Goal: Task Accomplishment & Management: Complete application form

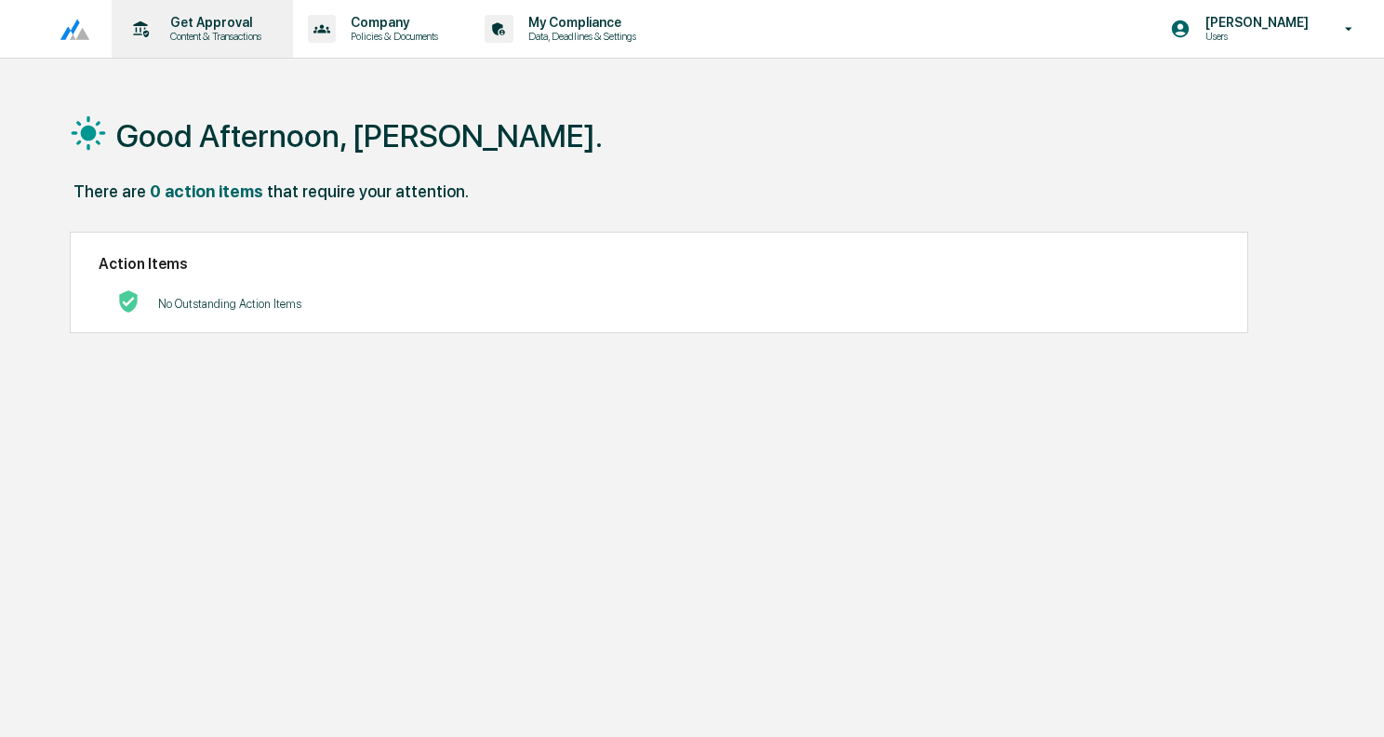
click at [185, 27] on p "Get Approval" at bounding box center [212, 22] width 115 height 15
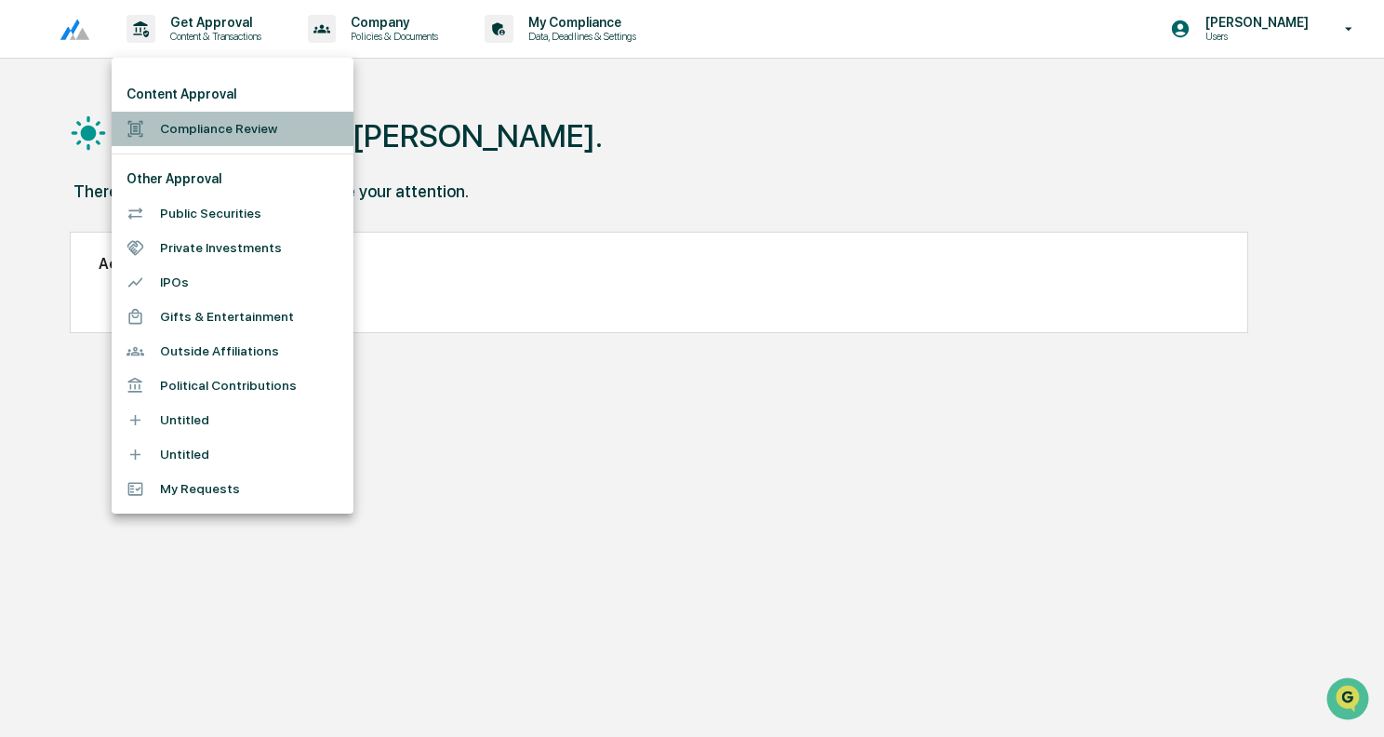
click at [199, 124] on li "Compliance Review" at bounding box center [233, 129] width 242 height 34
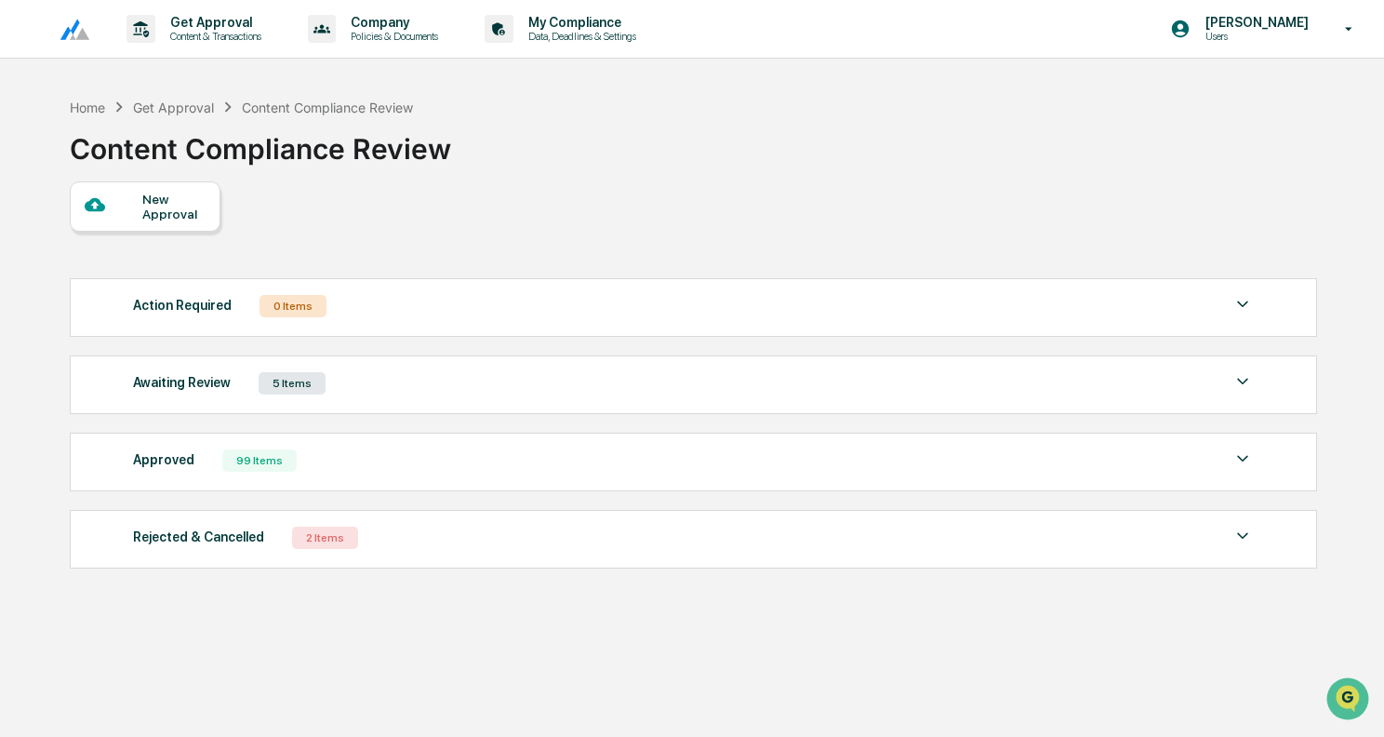
click at [170, 212] on div "New Approval" at bounding box center [173, 207] width 62 height 30
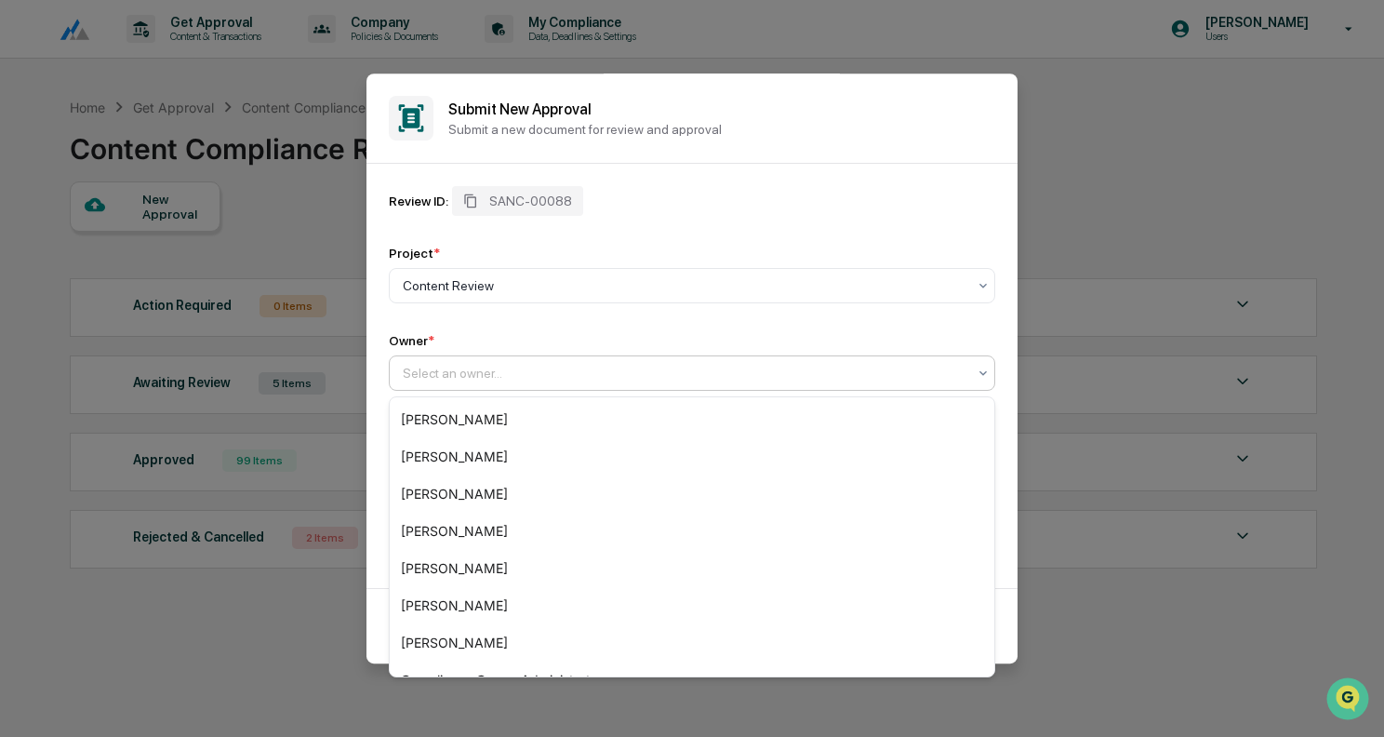
click at [504, 374] on div at bounding box center [685, 373] width 564 height 19
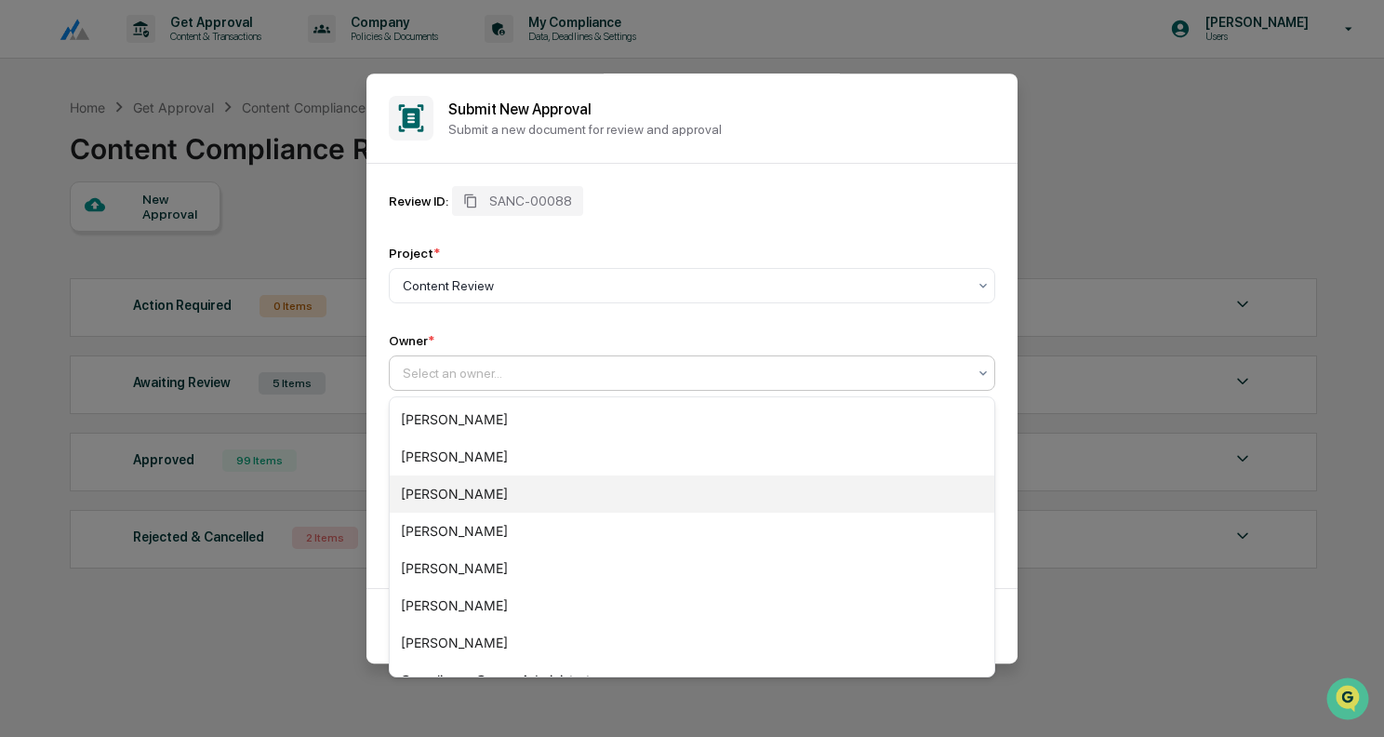
click at [484, 486] on div "[PERSON_NAME]" at bounding box center [692, 493] width 605 height 37
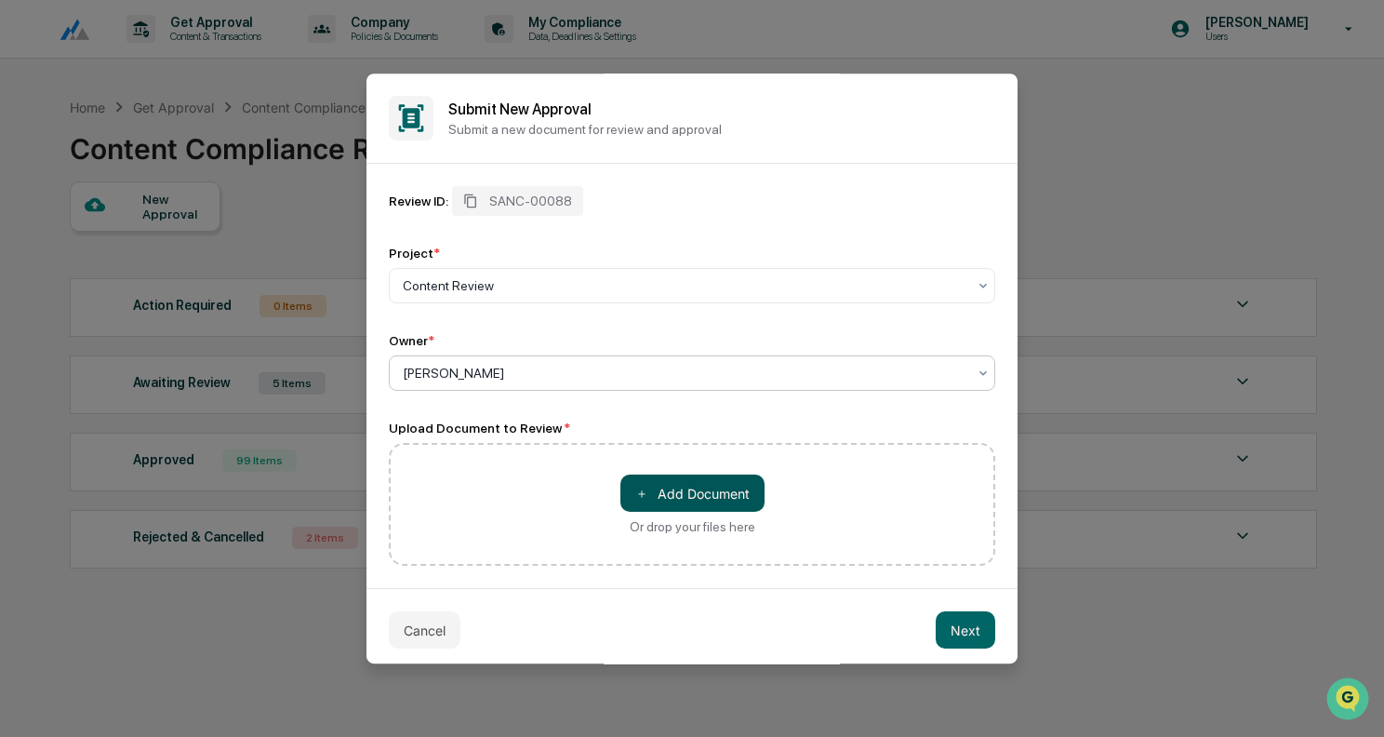
click at [672, 506] on button "＋ Add Document" at bounding box center [692, 492] width 144 height 37
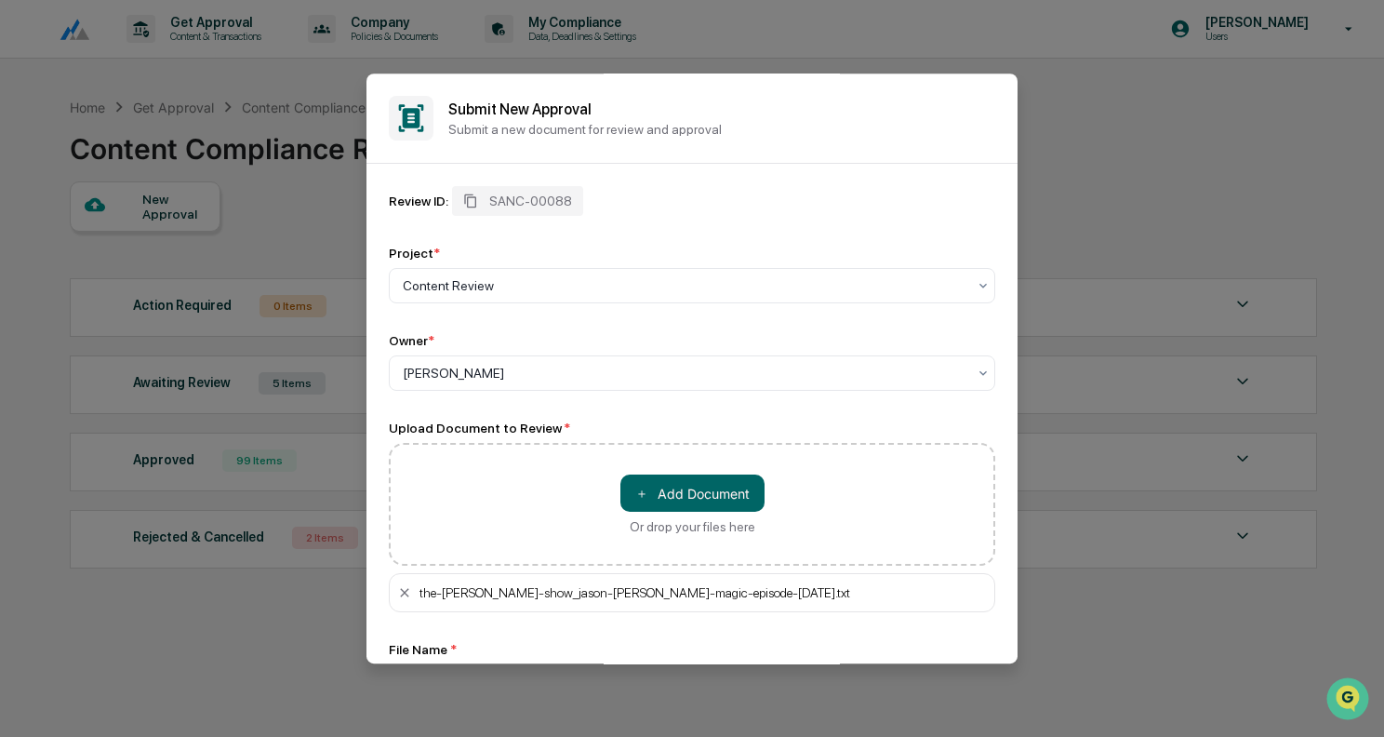
scroll to position [143, 0]
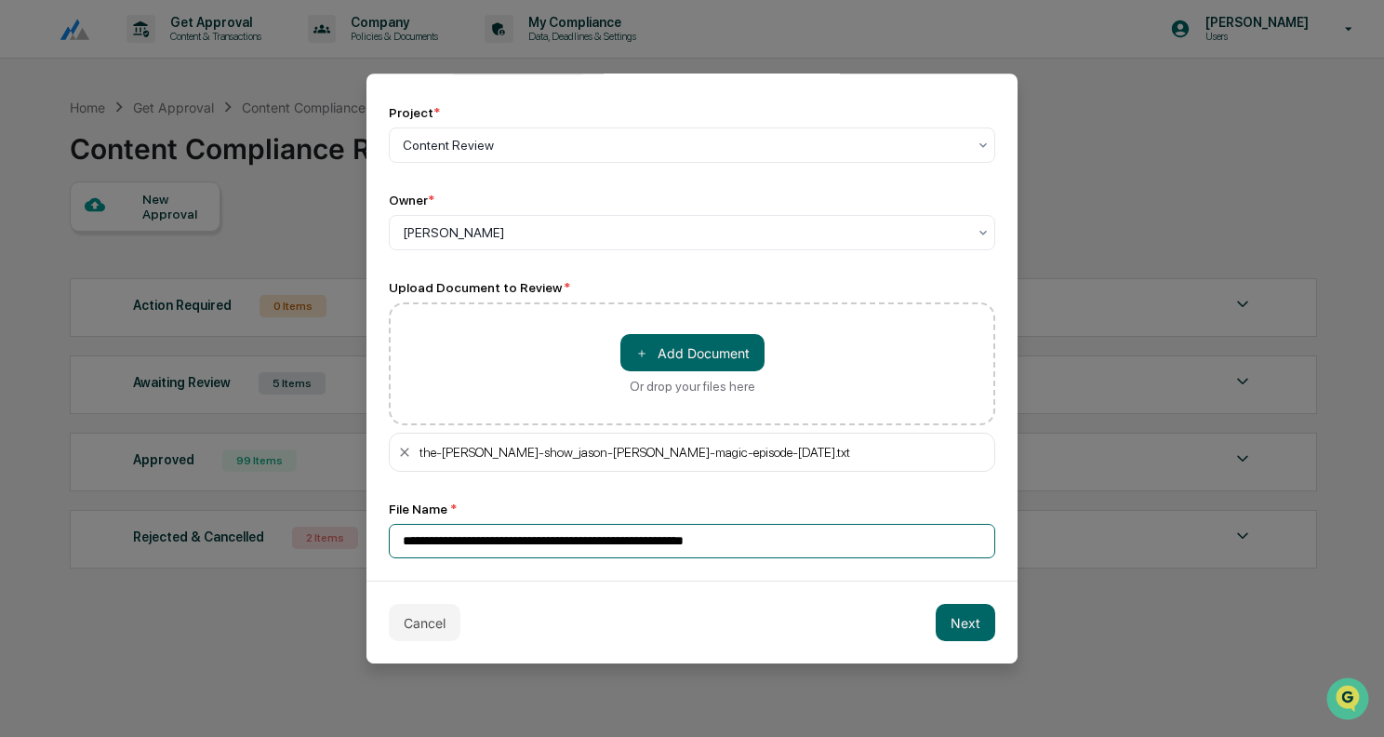
click at [541, 536] on input "**********" at bounding box center [692, 541] width 607 height 34
type input "**********"
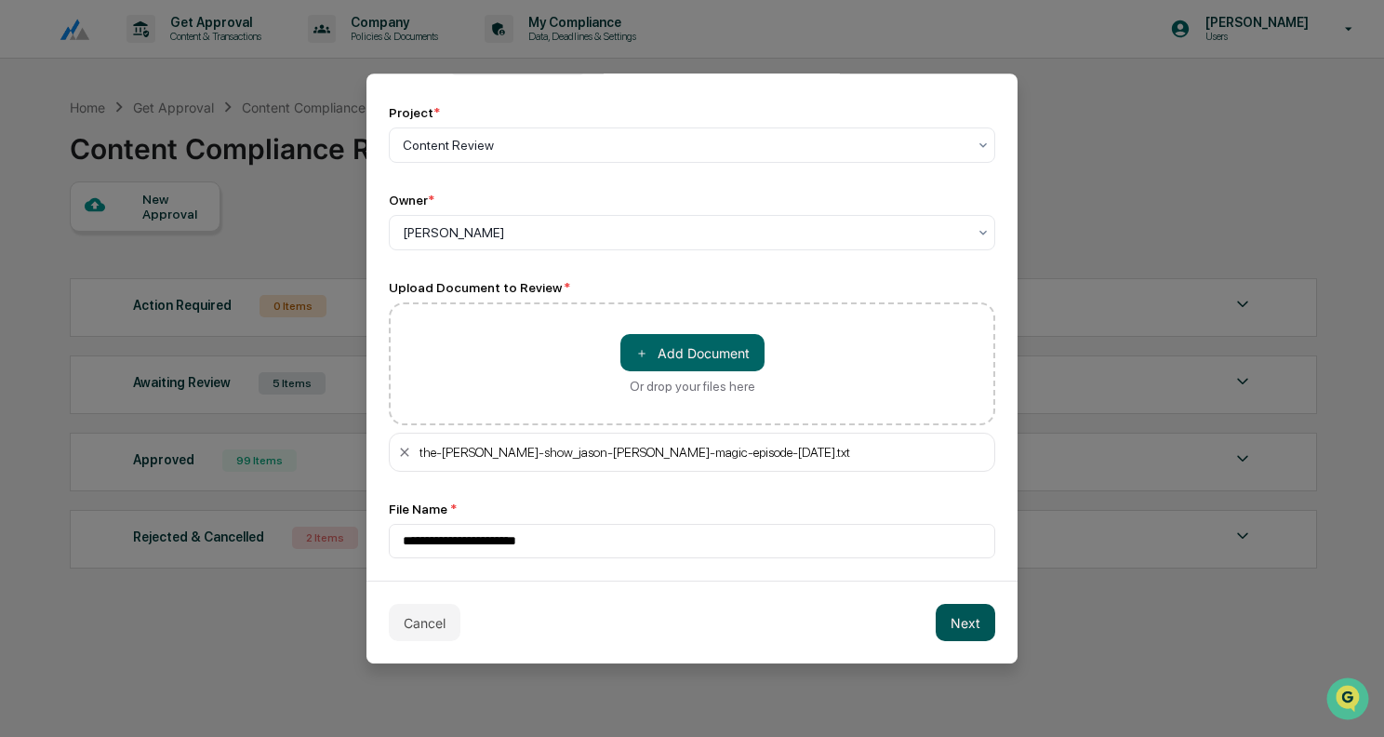
click at [971, 615] on button "Next" at bounding box center [966, 622] width 60 height 37
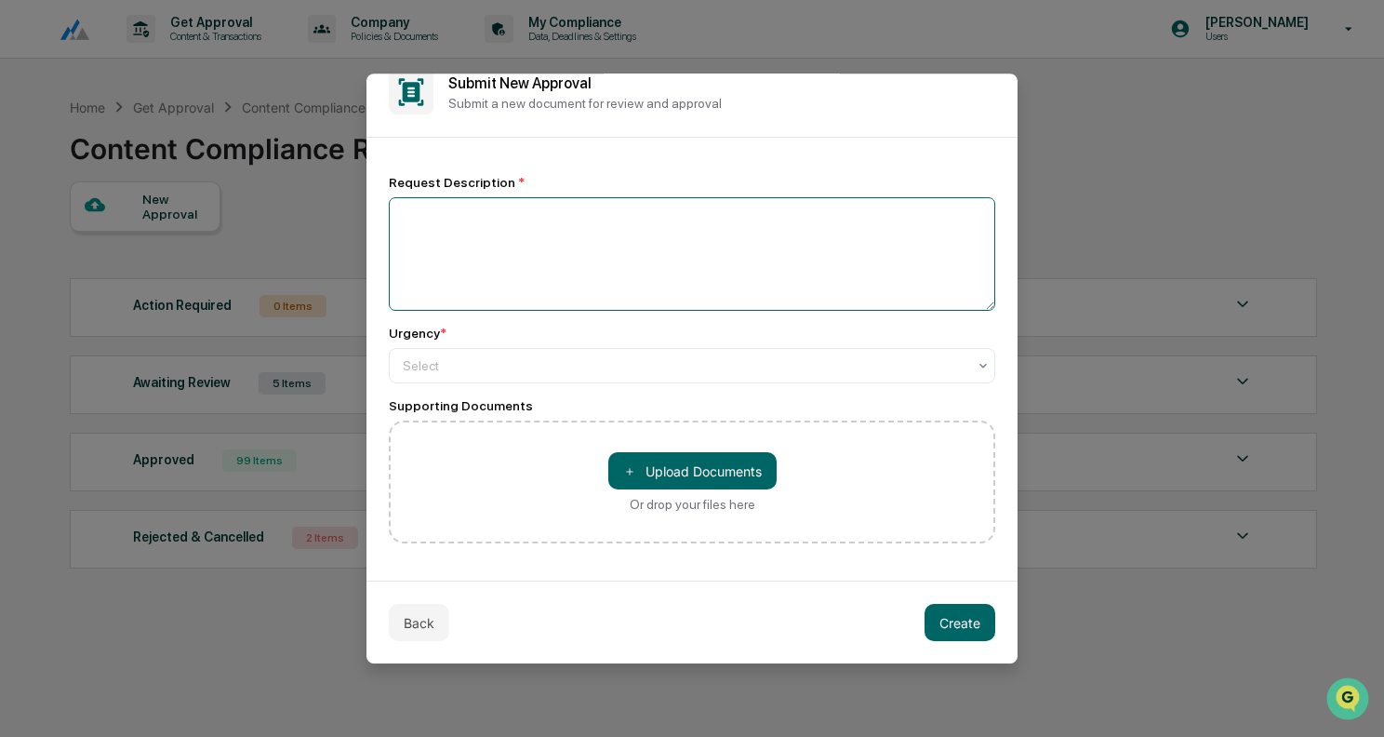
click at [468, 231] on textarea at bounding box center [692, 253] width 607 height 113
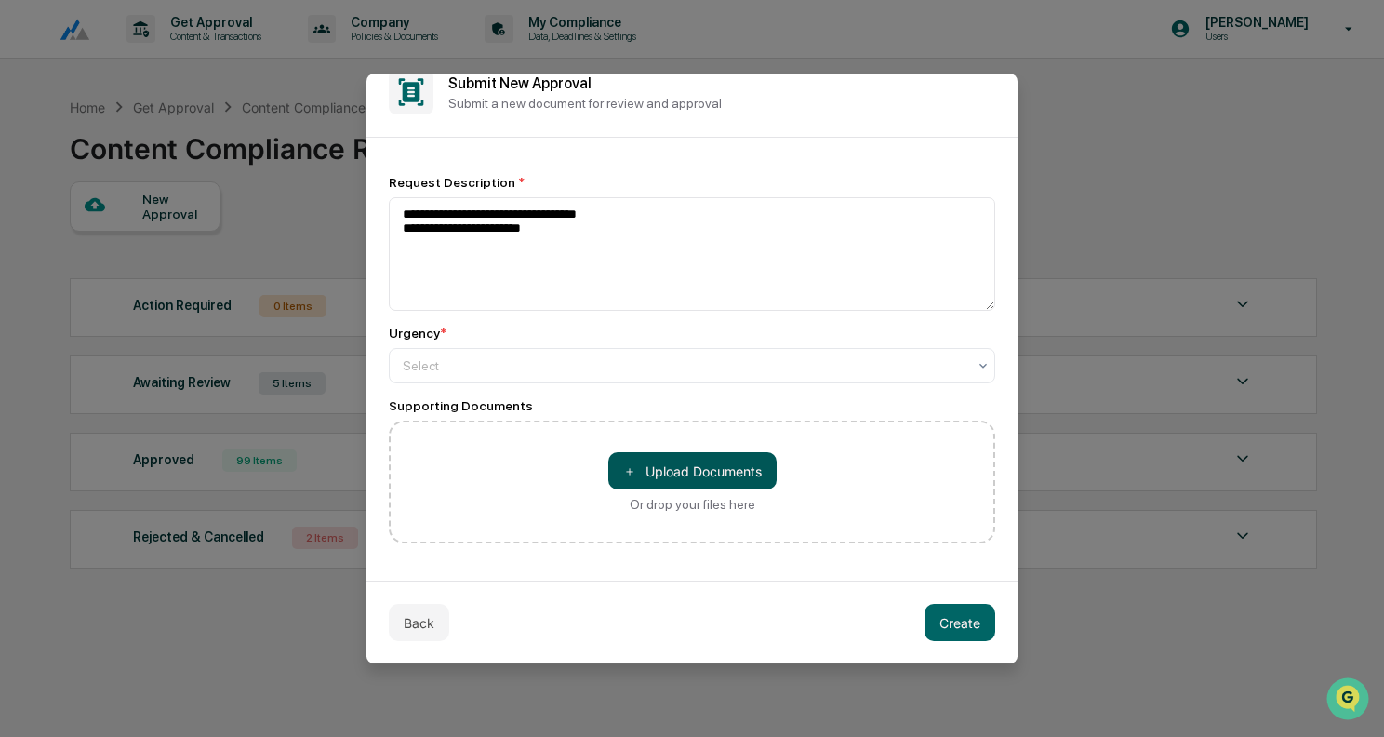
click at [711, 478] on button "＋ Upload Documents" at bounding box center [692, 470] width 168 height 37
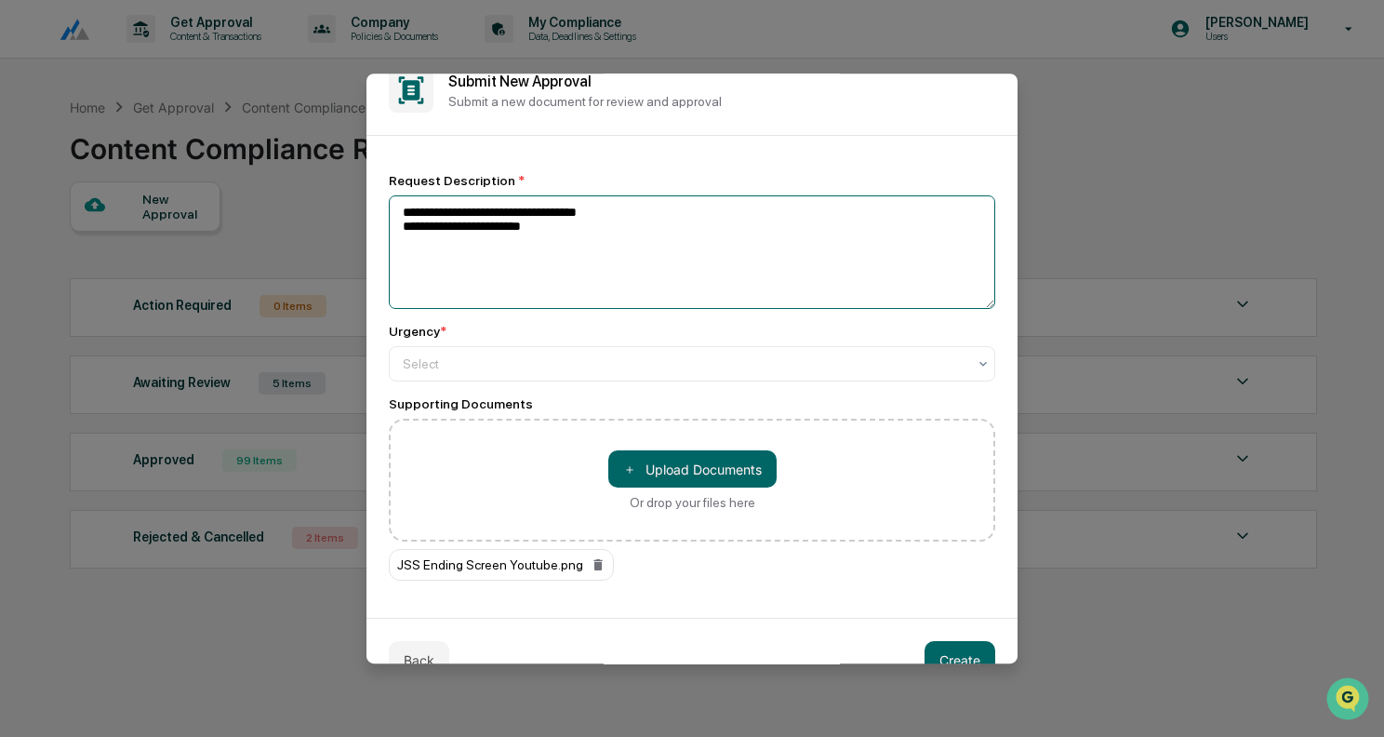
click at [612, 211] on textarea "**********" at bounding box center [692, 251] width 607 height 113
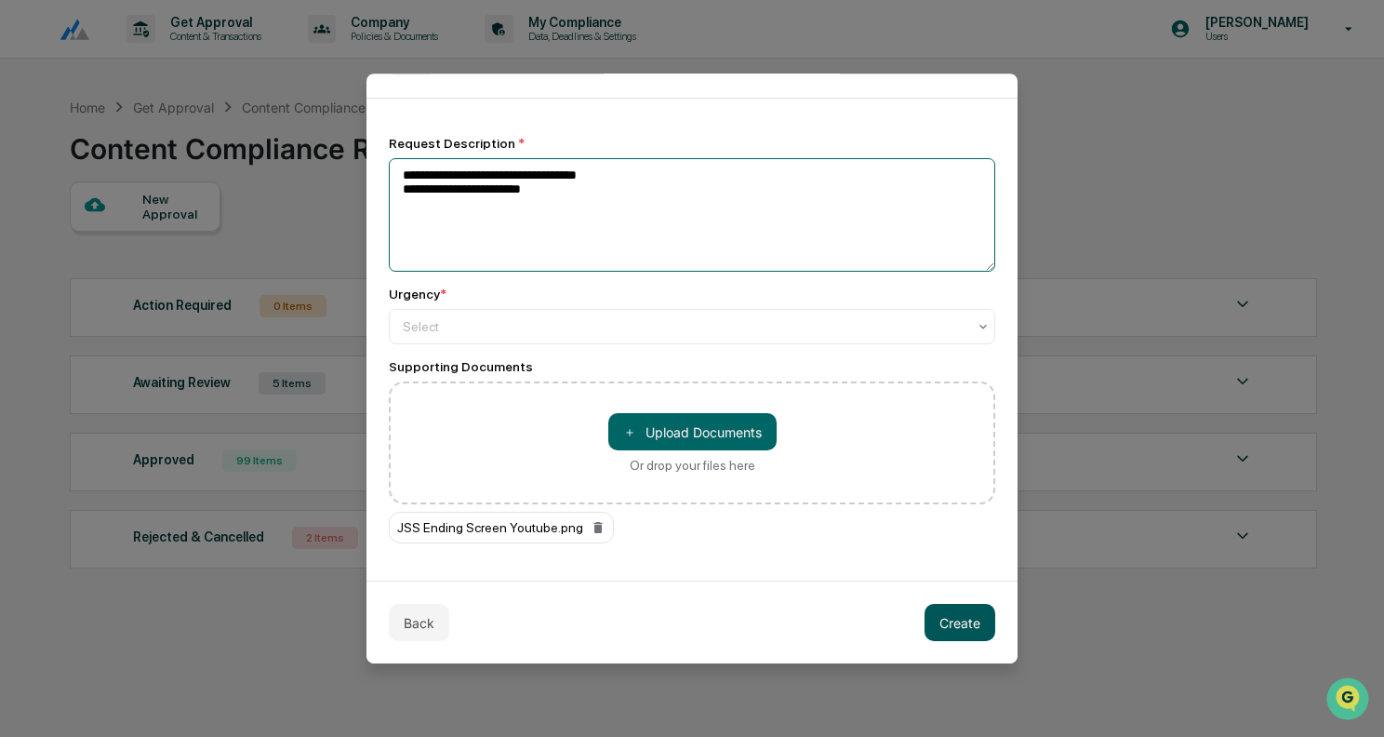
type textarea "**********"
click at [953, 618] on button "Create" at bounding box center [960, 622] width 71 height 37
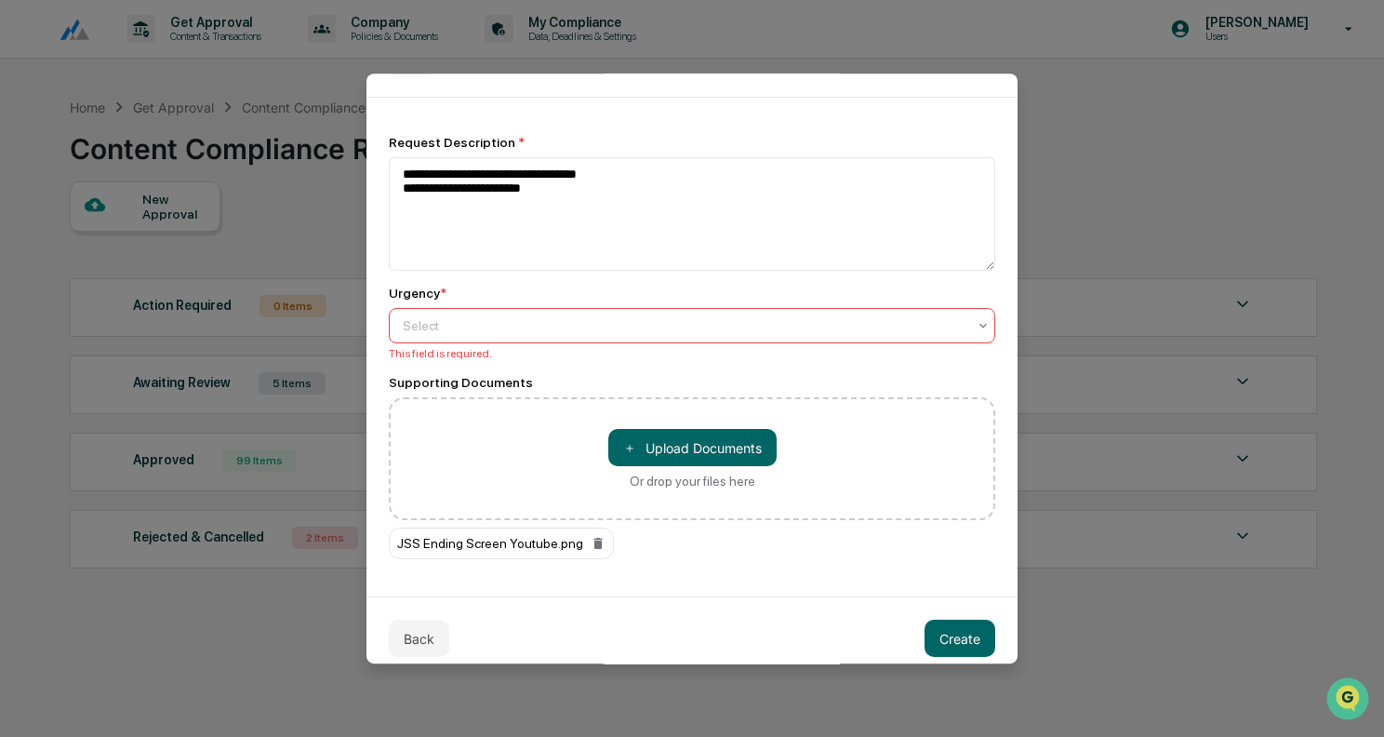
click at [700, 340] on div "Select" at bounding box center [692, 325] width 607 height 35
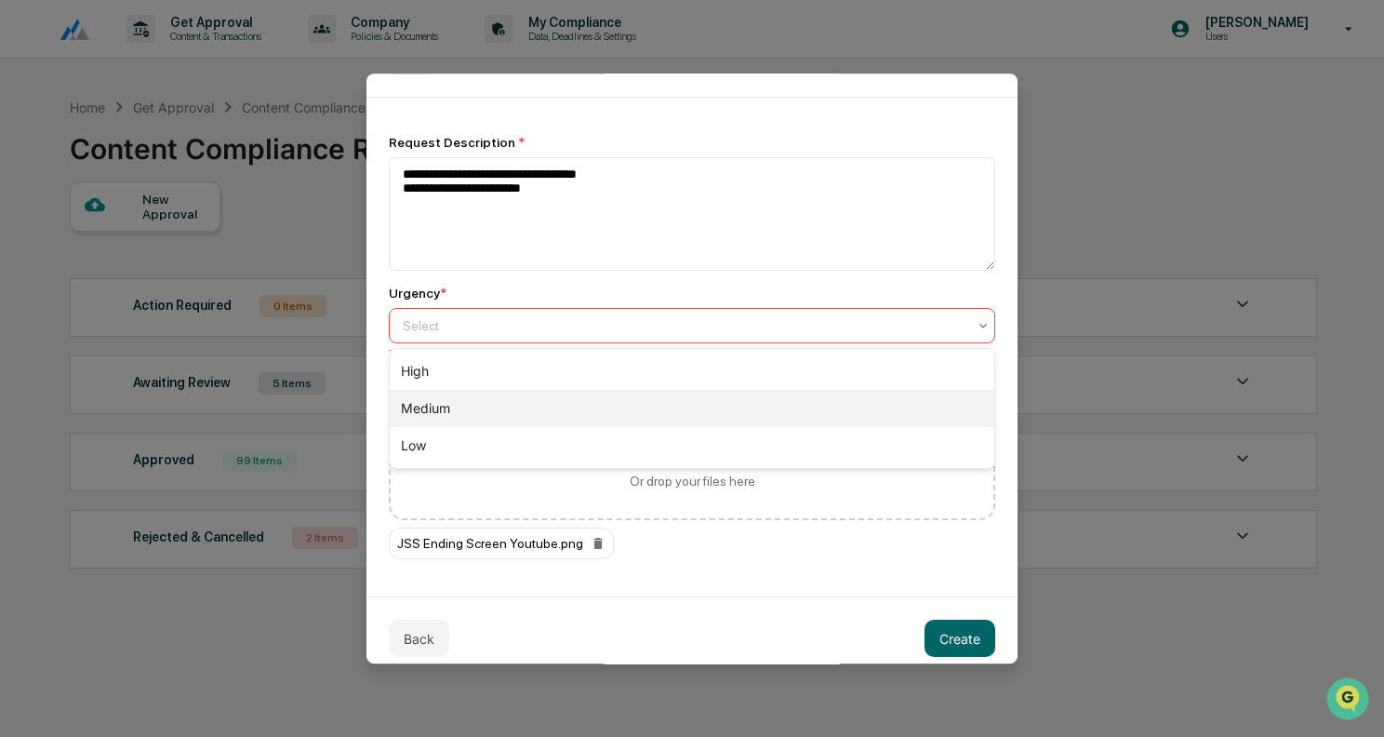
click at [622, 421] on div "Medium" at bounding box center [692, 408] width 605 height 37
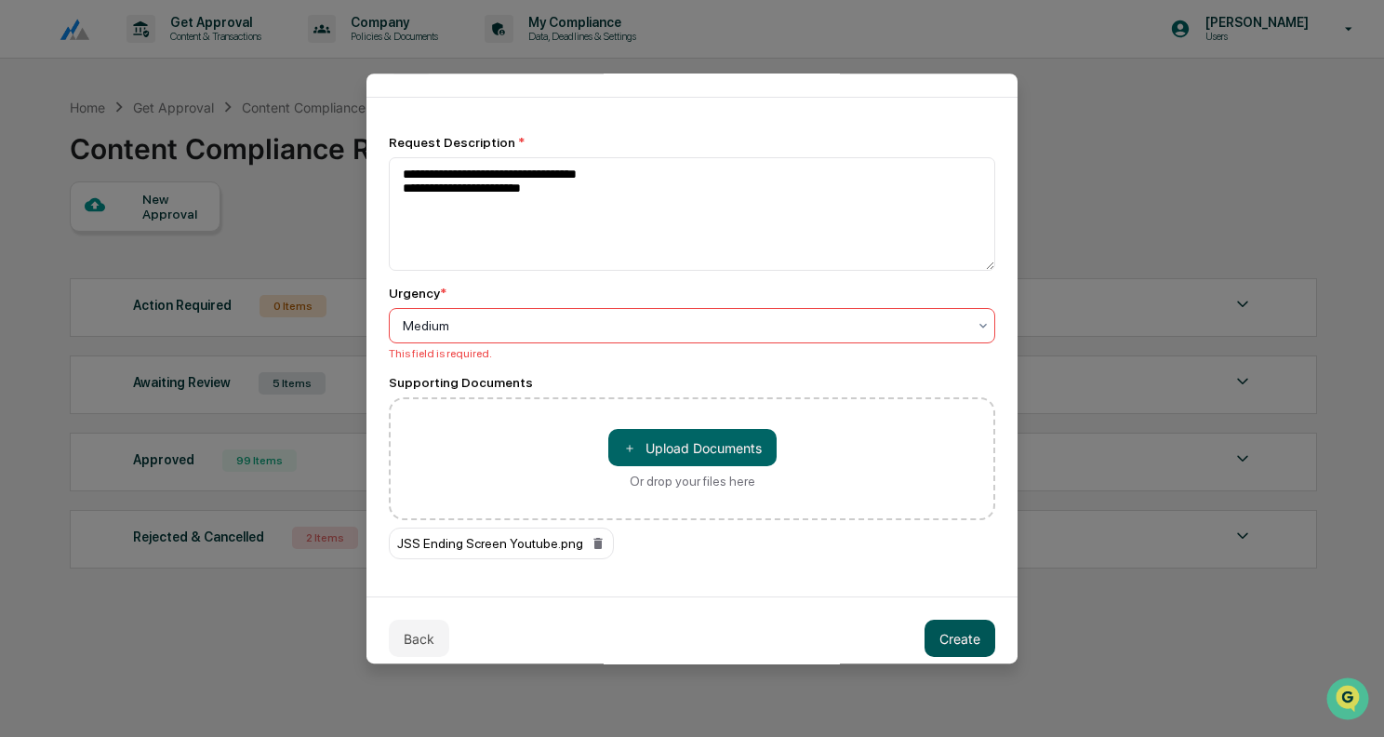
click at [953, 634] on button "Create" at bounding box center [960, 638] width 71 height 37
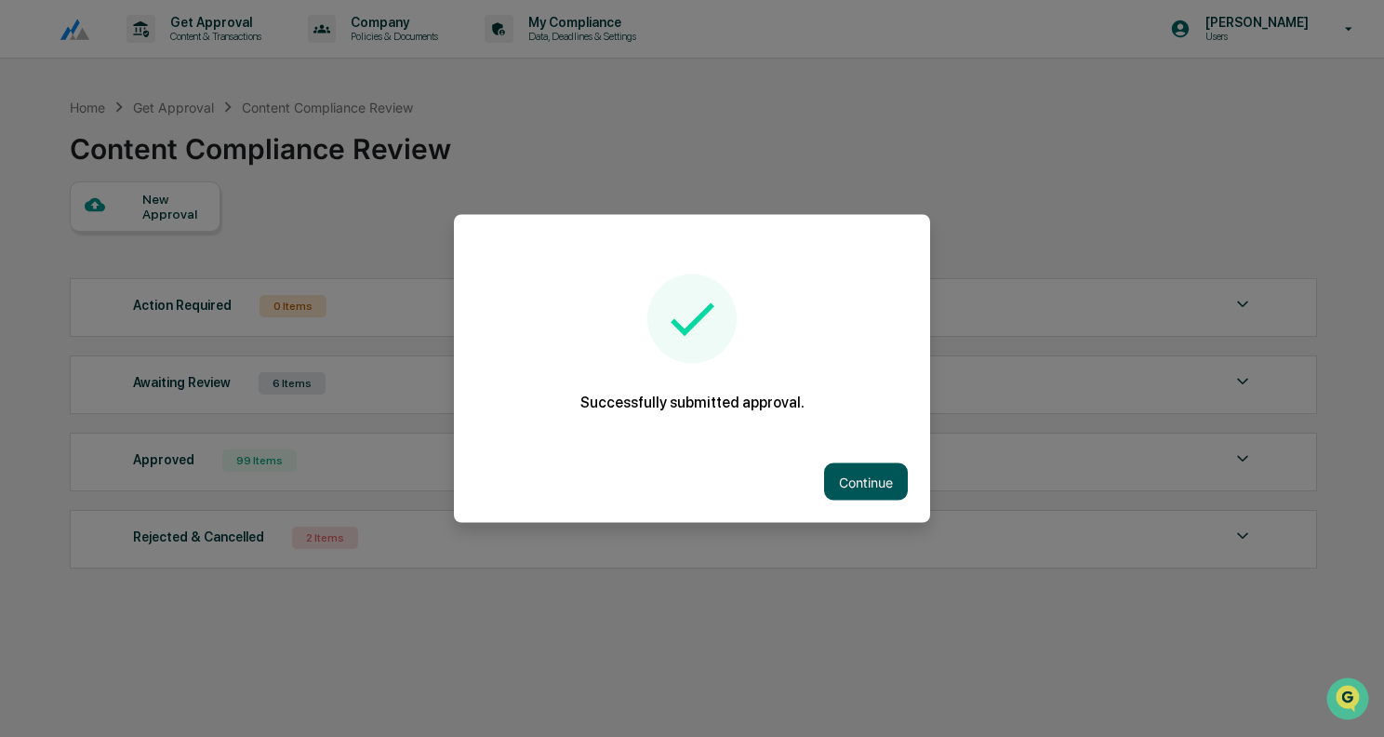
click at [864, 469] on button "Continue" at bounding box center [866, 481] width 84 height 37
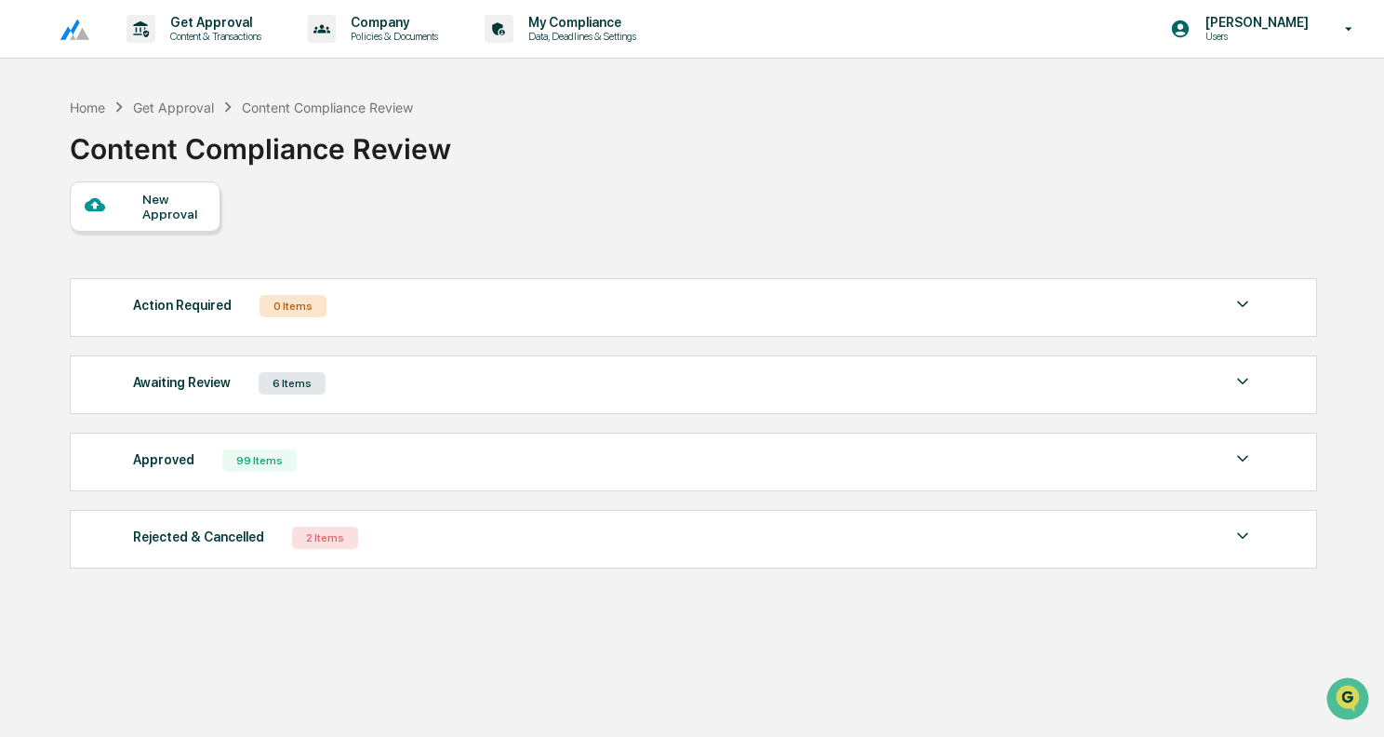
click at [829, 371] on div "Awaiting Review 6 Items" at bounding box center [693, 383] width 1121 height 26
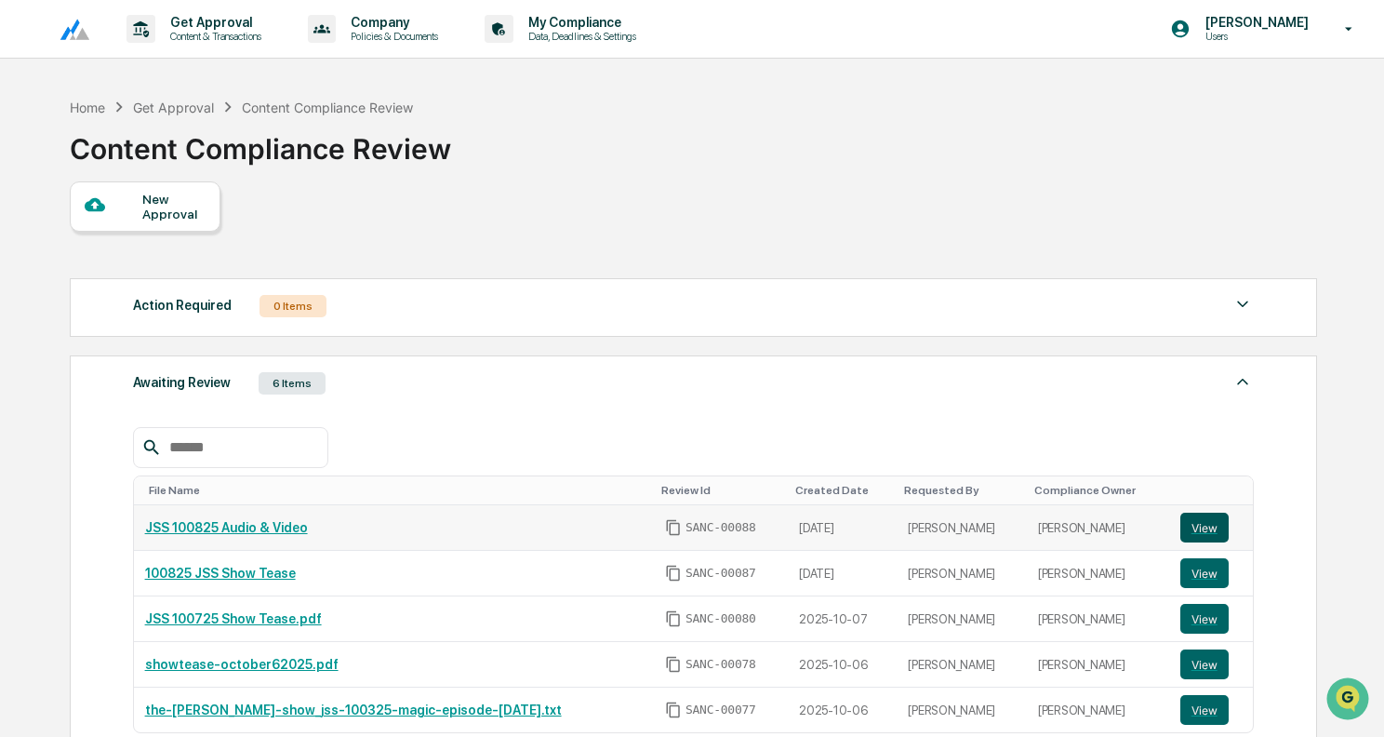
click at [1205, 531] on button "View" at bounding box center [1204, 528] width 48 height 30
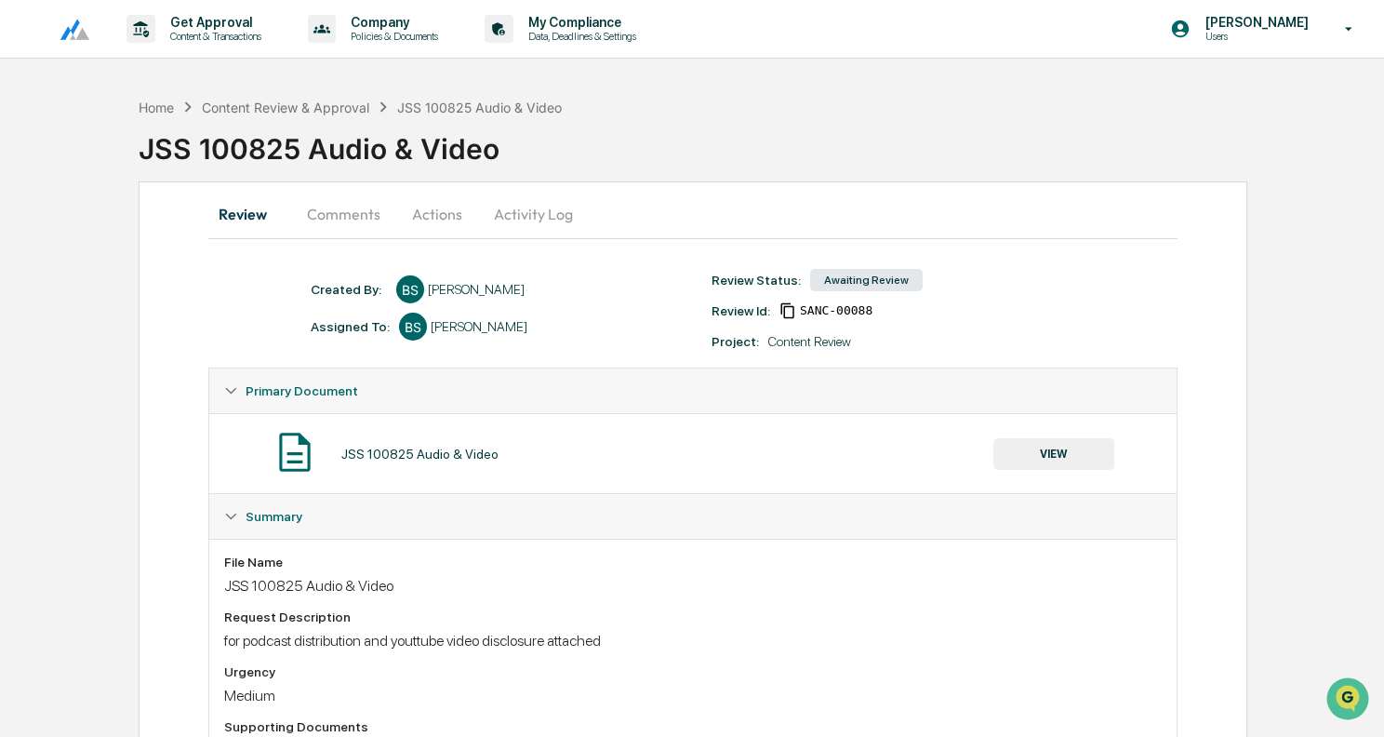
click at [449, 210] on button "Actions" at bounding box center [437, 214] width 84 height 45
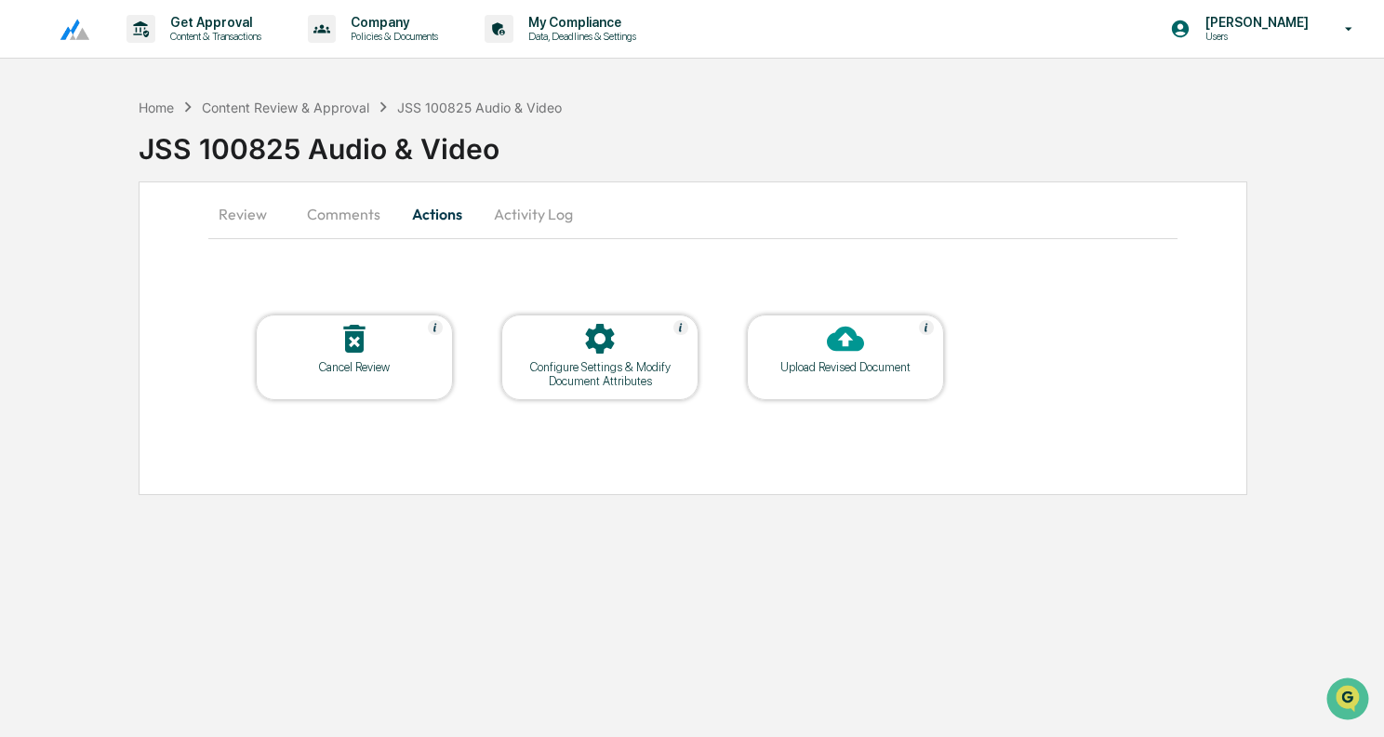
click at [800, 360] on div "Upload Revised Document" at bounding box center [845, 367] width 167 height 14
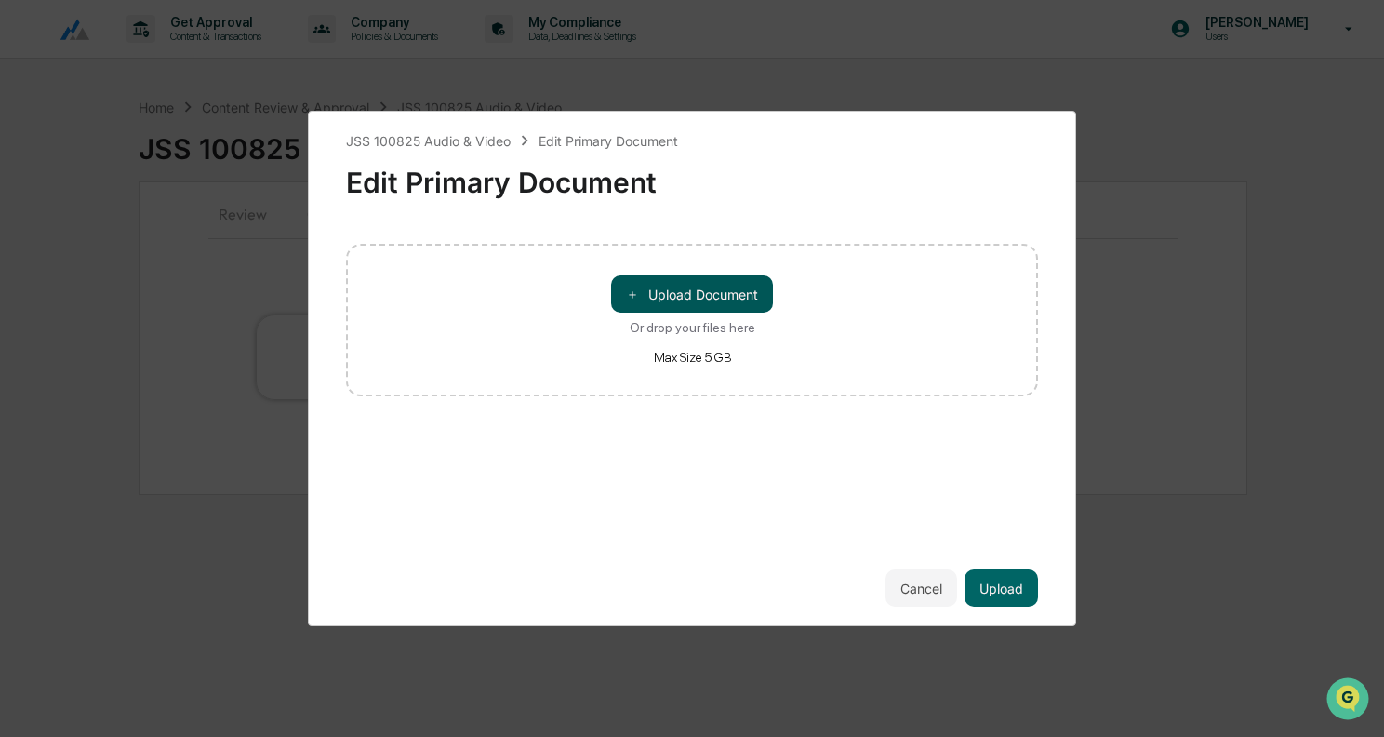
click at [711, 290] on button "＋ Upload Document" at bounding box center [692, 293] width 162 height 37
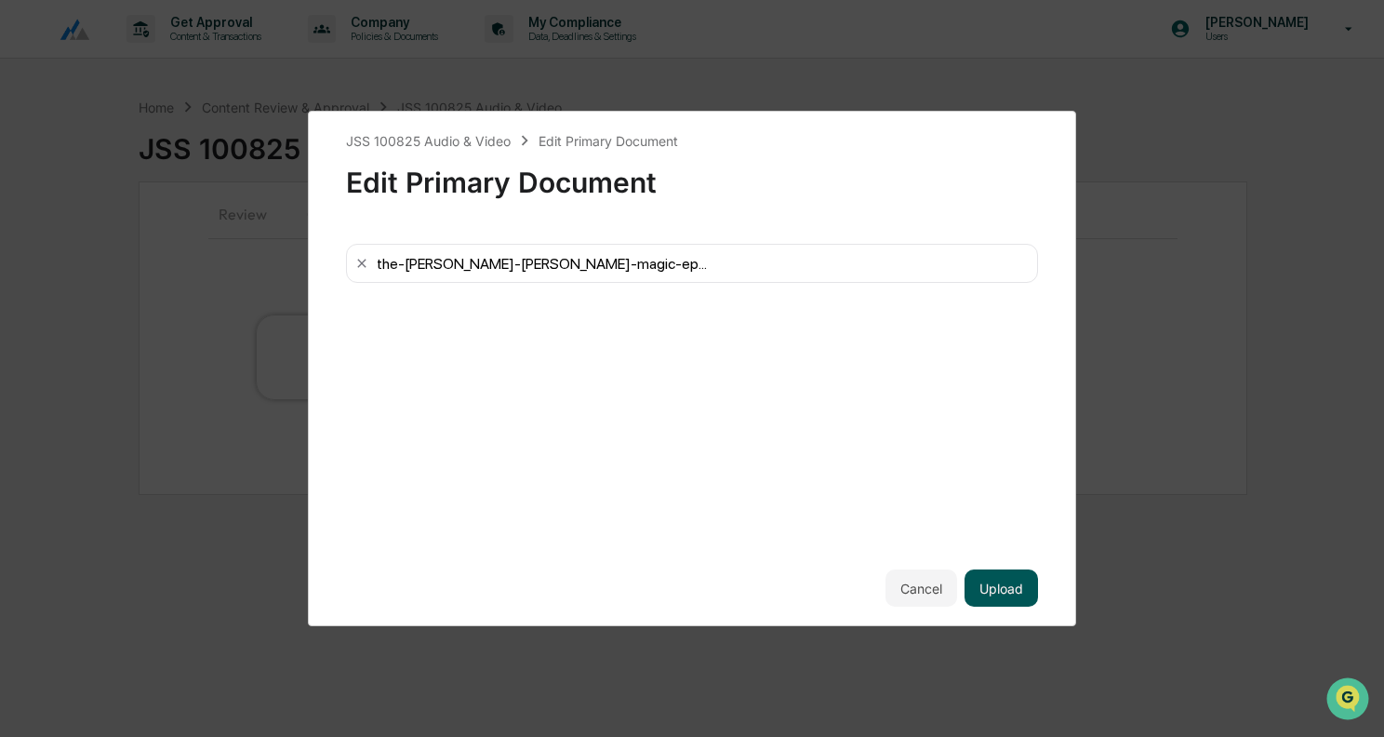
click at [993, 579] on button "Upload" at bounding box center [1001, 587] width 73 height 37
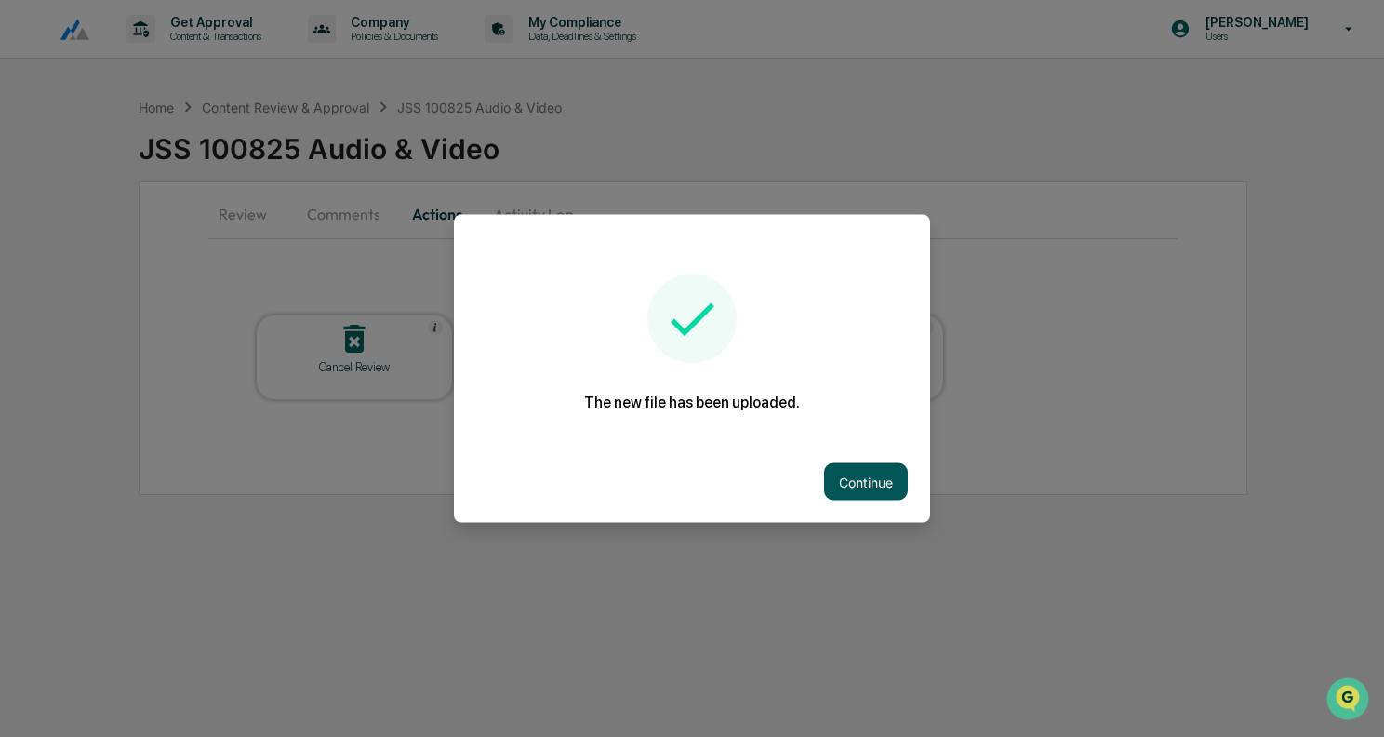
click at [852, 483] on button "Continue" at bounding box center [866, 481] width 84 height 37
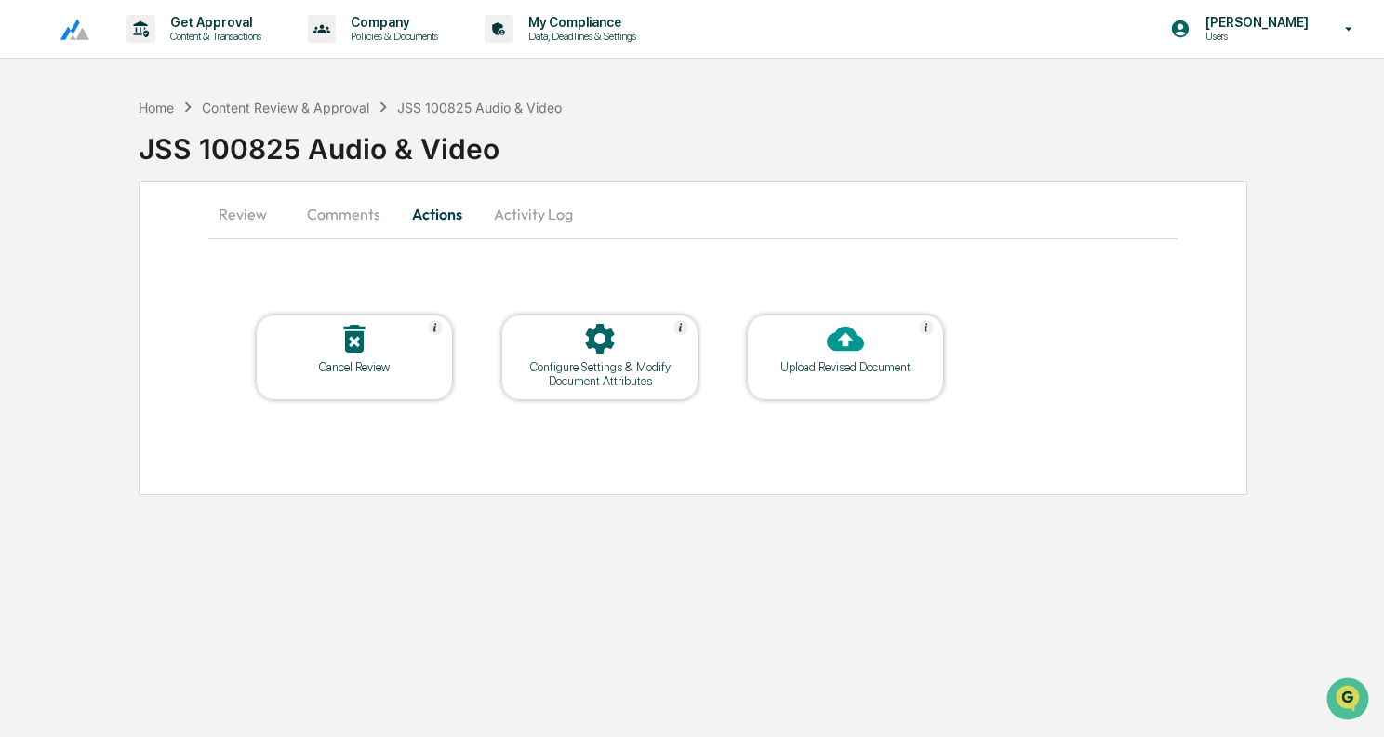
click at [249, 221] on button "Review" at bounding box center [250, 214] width 84 height 45
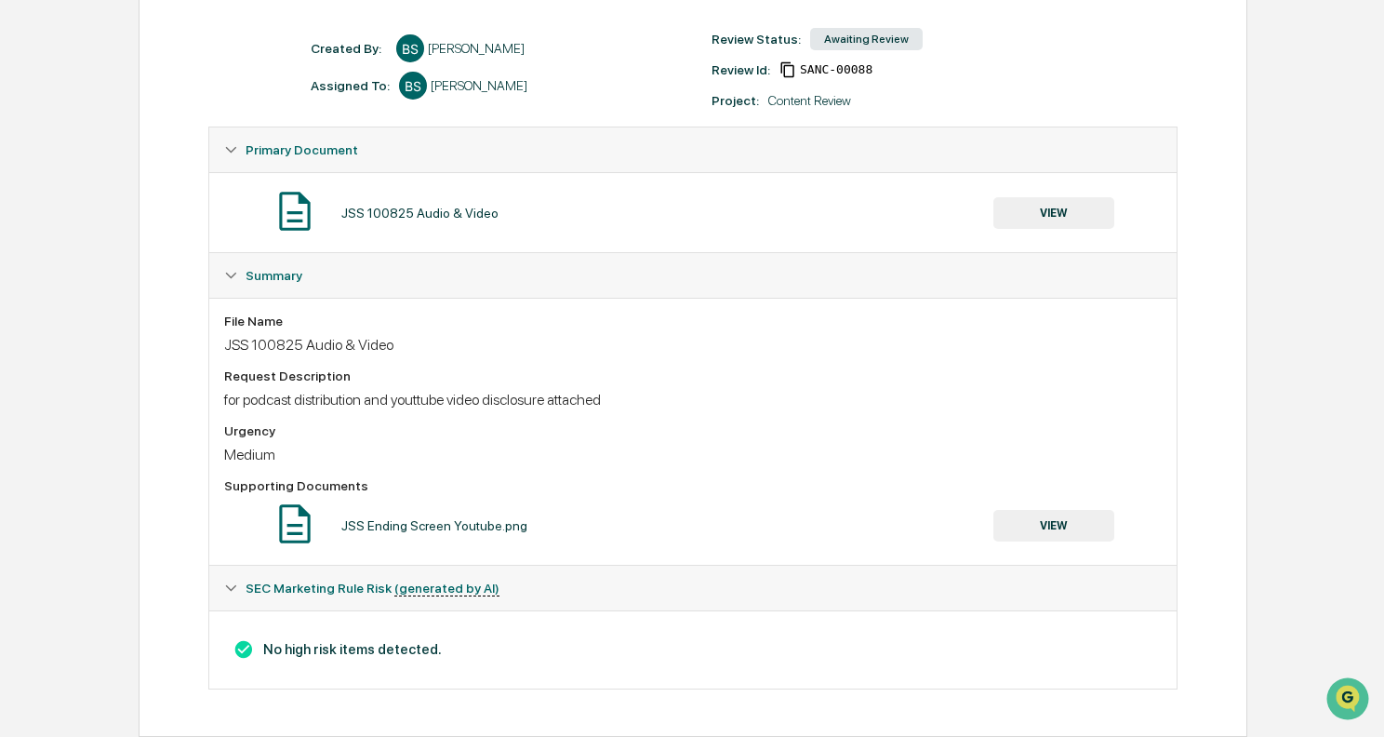
scroll to position [244, 0]
